Goal: Information Seeking & Learning: Understand process/instructions

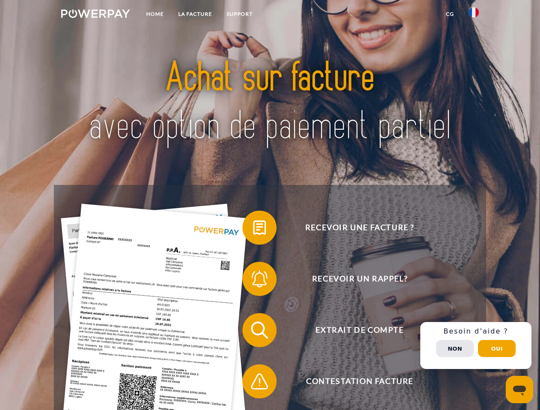
click at [95, 15] on img at bounding box center [95, 13] width 69 height 9
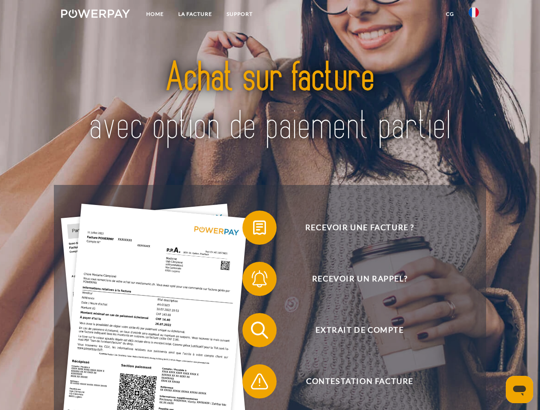
click at [474, 15] on img at bounding box center [474, 12] width 10 height 10
click at [450, 14] on link "CG" at bounding box center [450, 13] width 23 height 15
click at [253, 230] on span at bounding box center [246, 227] width 43 height 43
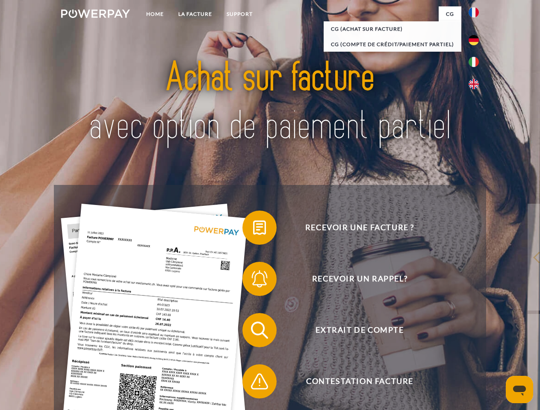
click at [253, 281] on span at bounding box center [246, 279] width 43 height 43
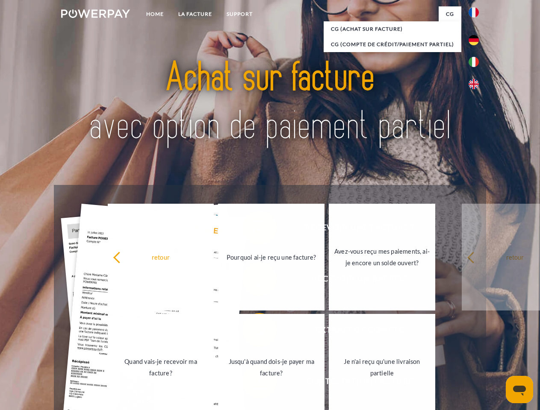
click at [253, 332] on link "Jusqu'à quand dois-je payer ma facture?" at bounding box center [271, 367] width 106 height 107
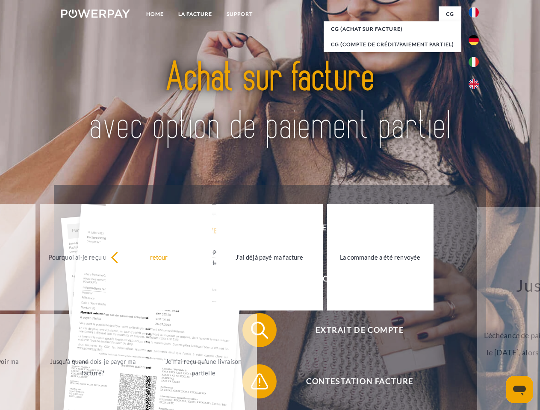
click at [253, 383] on link "Je n'ai reçu qu'une livraison partielle" at bounding box center [203, 367] width 106 height 107
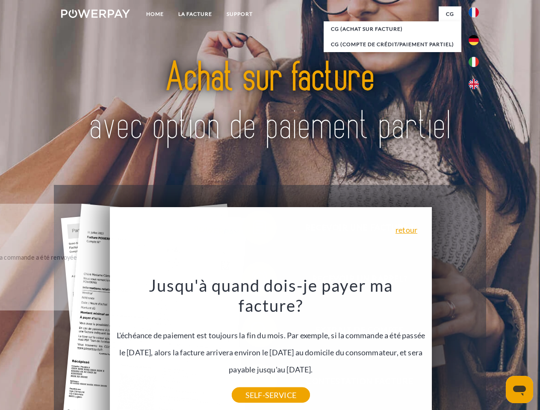
click at [476, 346] on div "Recevoir une facture ? Recevoir un rappel? Extrait de compte retour" at bounding box center [270, 356] width 432 height 342
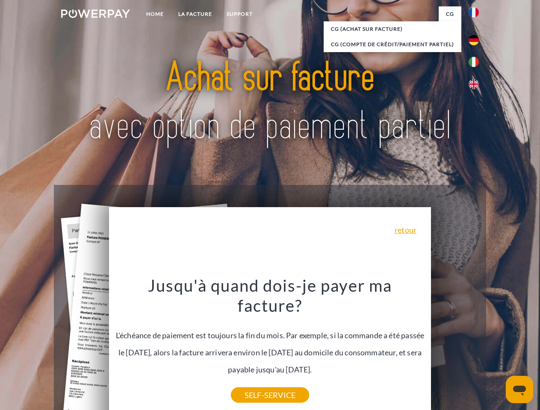
click at [455, 348] on span "Extrait de compte" at bounding box center [359, 330] width 209 height 34
click at [497, 349] on header "Home LA FACTURE Support" at bounding box center [270, 295] width 540 height 590
